Goal: Task Accomplishment & Management: Use online tool/utility

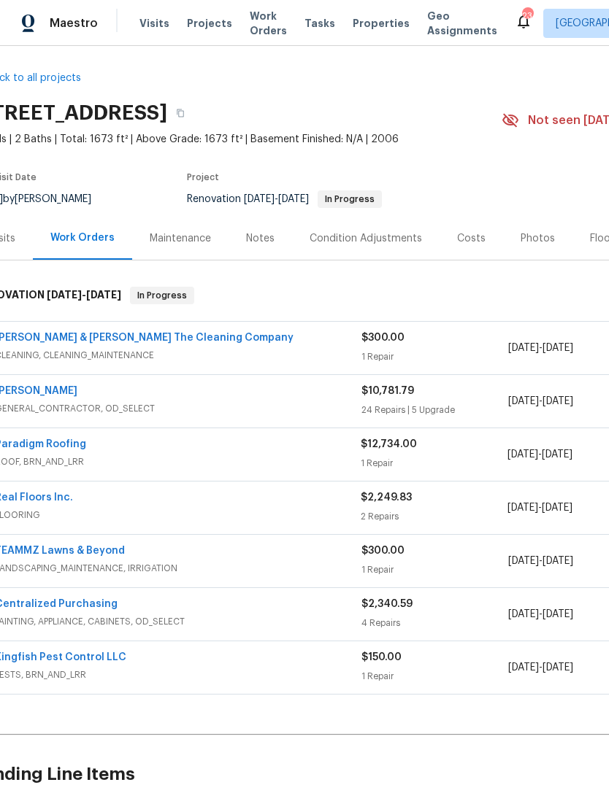
scroll to position [6, 29]
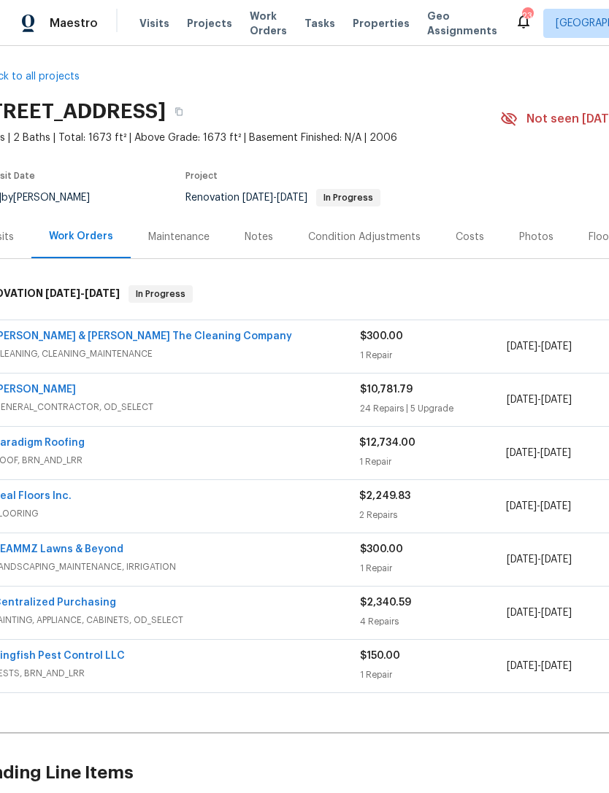
click at [458, 343] on div "$300.00" at bounding box center [433, 336] width 147 height 15
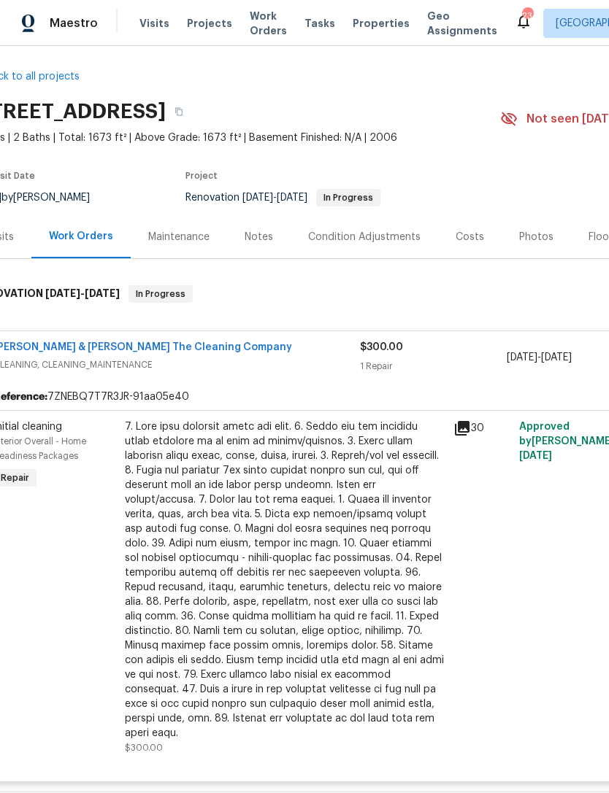
click at [286, 483] on div at bounding box center [285, 580] width 320 height 321
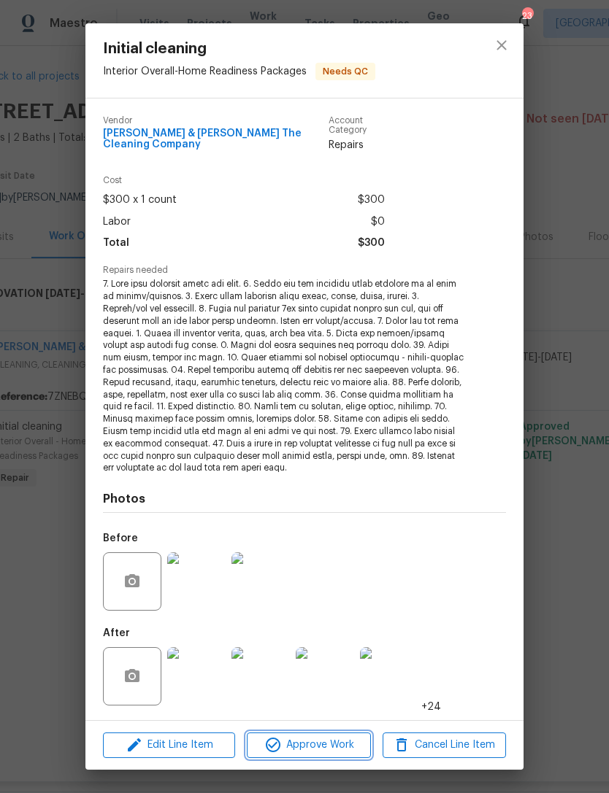
click at [336, 755] on button "Approve Work" at bounding box center [308, 746] width 123 height 26
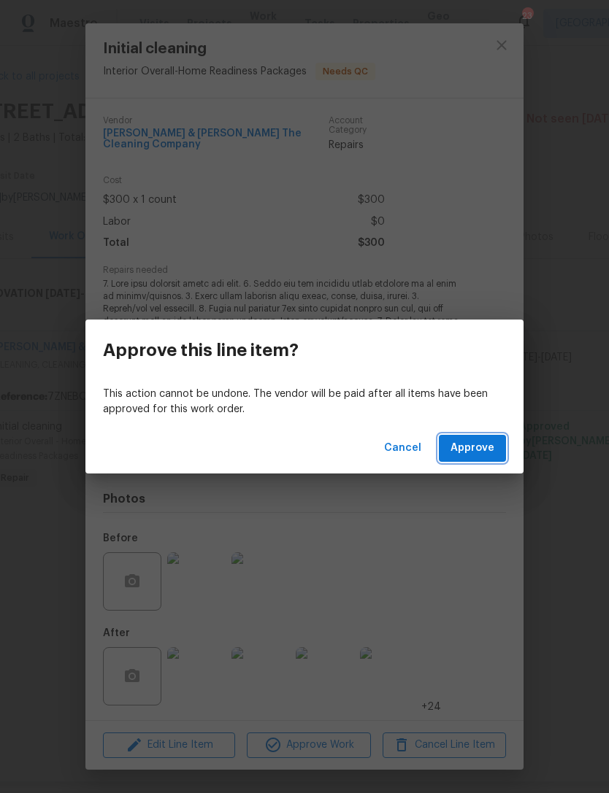
click at [474, 455] on span "Approve" at bounding box center [472, 448] width 44 height 18
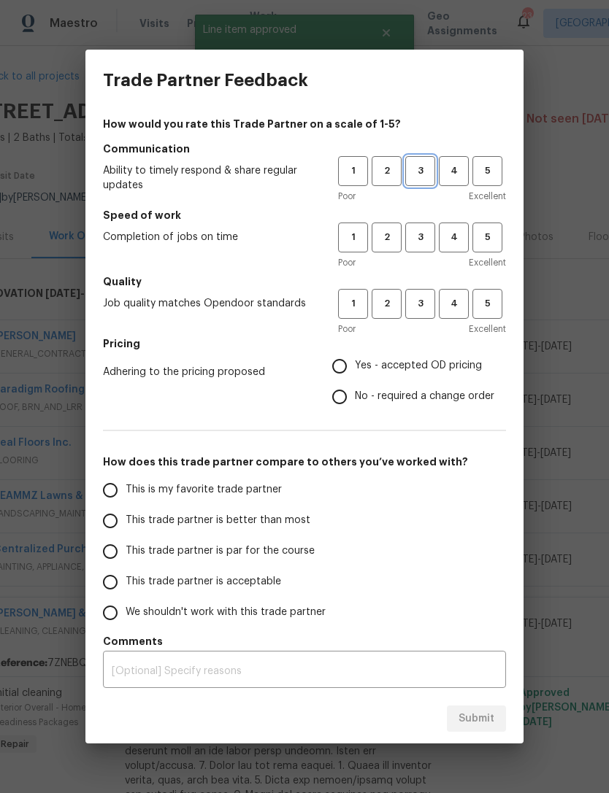
click at [417, 167] on span "3" at bounding box center [419, 171] width 27 height 17
click at [421, 237] on span "3" at bounding box center [419, 237] width 27 height 17
click at [430, 293] on button "3" at bounding box center [420, 304] width 30 height 30
click at [423, 366] on span "Yes - accepted OD pricing" at bounding box center [418, 365] width 127 height 15
click at [355, 366] on input "Yes - accepted OD pricing" at bounding box center [339, 366] width 31 height 31
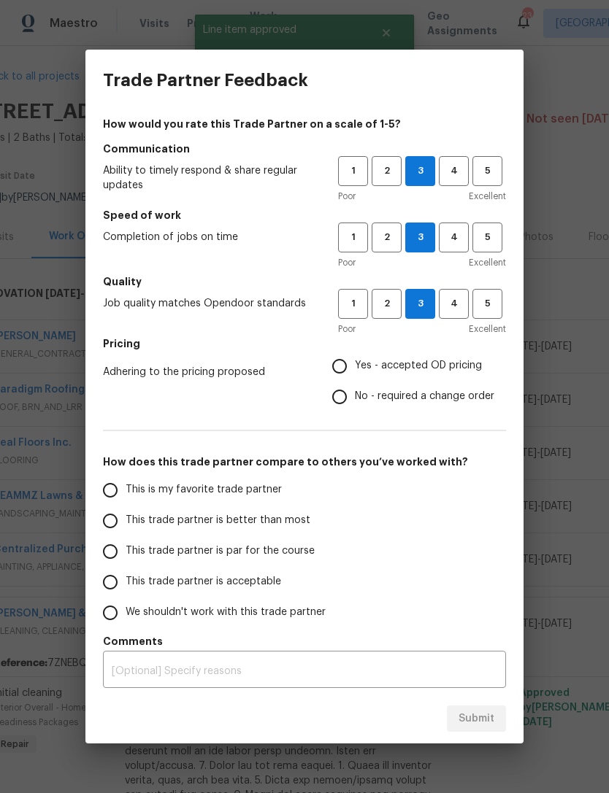
radio input "true"
click at [212, 557] on span "This trade partner is par for the course" at bounding box center [220, 551] width 189 height 15
click at [126, 557] on input "This trade partner is par for the course" at bounding box center [110, 551] width 31 height 31
click at [485, 726] on span "Submit" at bounding box center [476, 719] width 36 height 18
radio input "true"
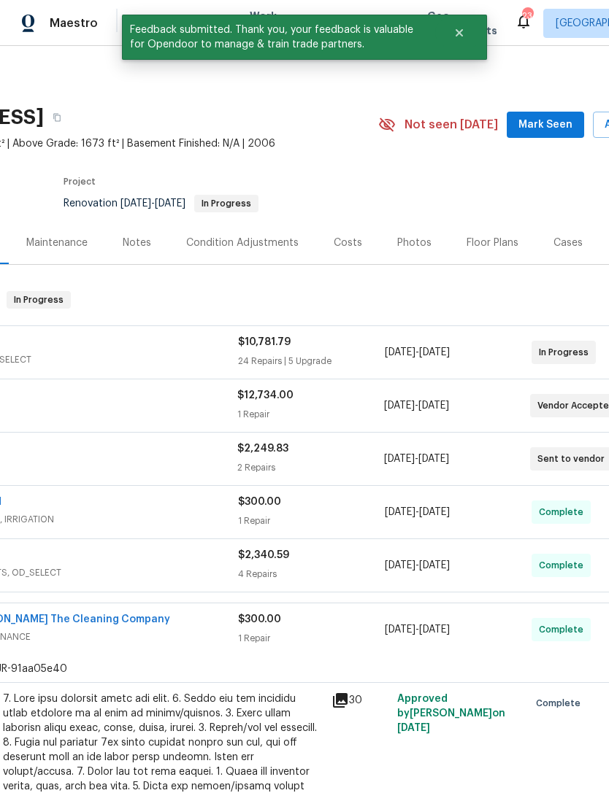
scroll to position [0, 151]
click at [544, 123] on span "Mark Seen" at bounding box center [545, 125] width 54 height 18
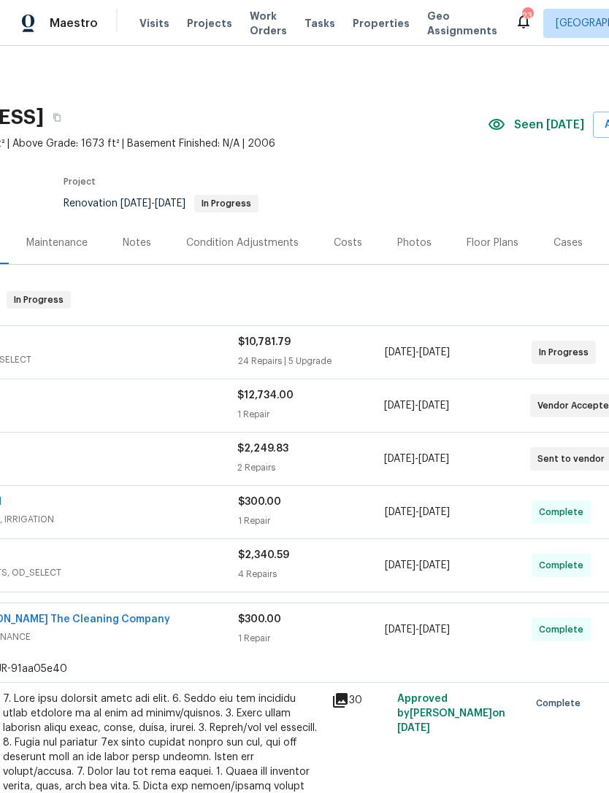
click at [492, 233] on div "Floor Plans" at bounding box center [492, 242] width 87 height 43
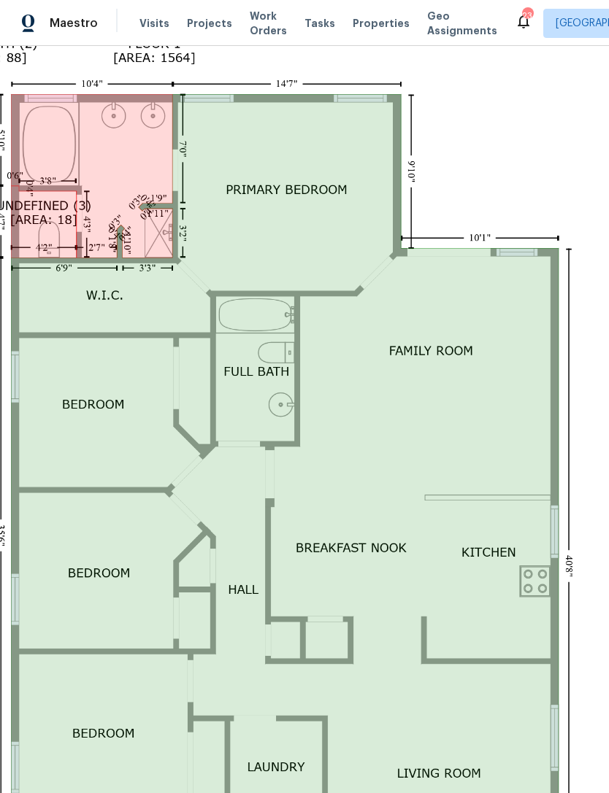
scroll to position [321, 138]
click at [522, 155] on img at bounding box center [274, 669] width 717 height 1332
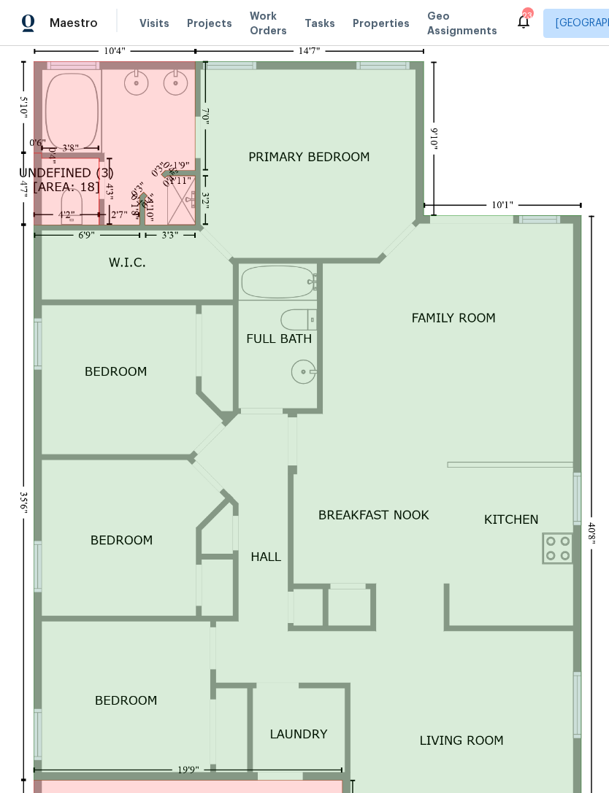
scroll to position [354, 117]
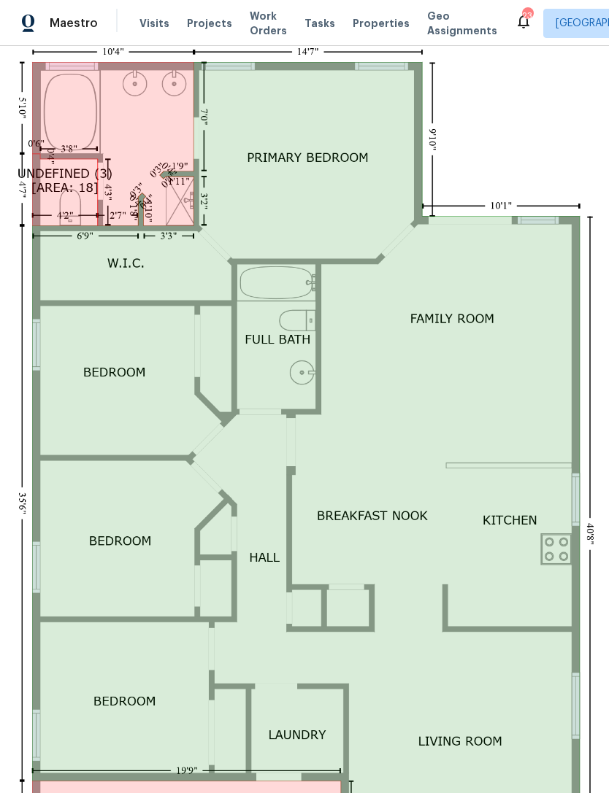
click at [506, 127] on img at bounding box center [295, 636] width 717 height 1332
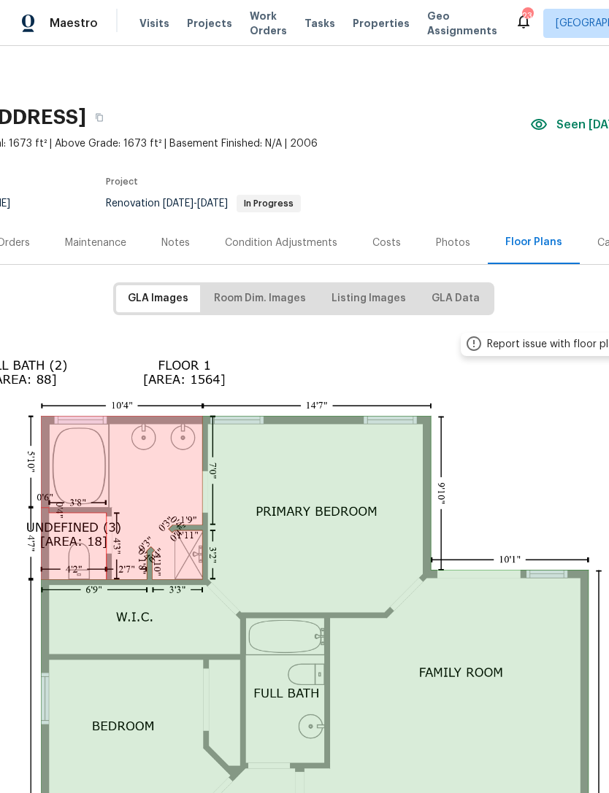
scroll to position [0, 108]
click at [390, 242] on div "Costs" at bounding box center [387, 243] width 28 height 15
